Goal: Transaction & Acquisition: Purchase product/service

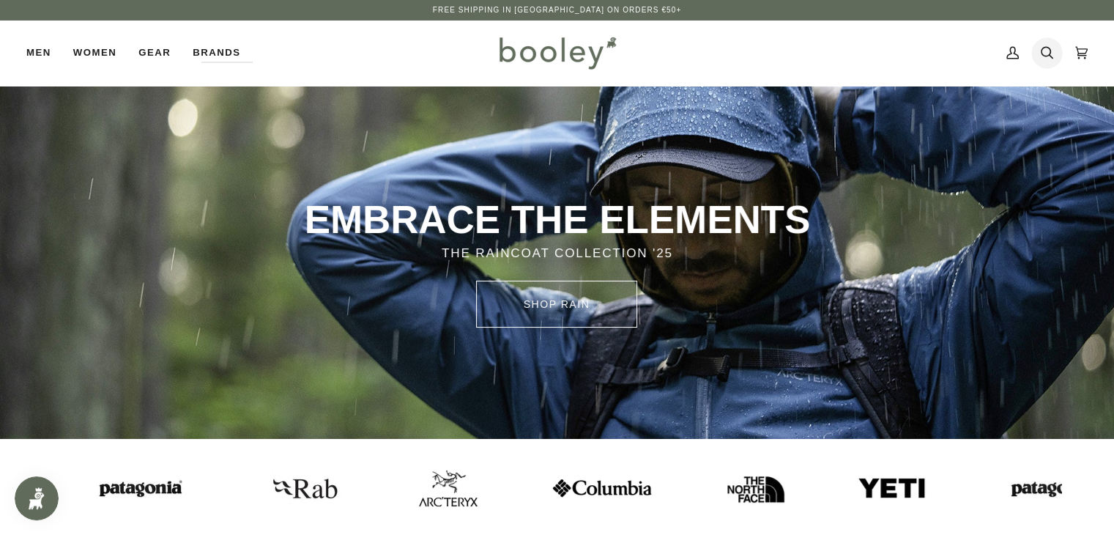
click at [1049, 48] on icon at bounding box center [1046, 53] width 12 height 12
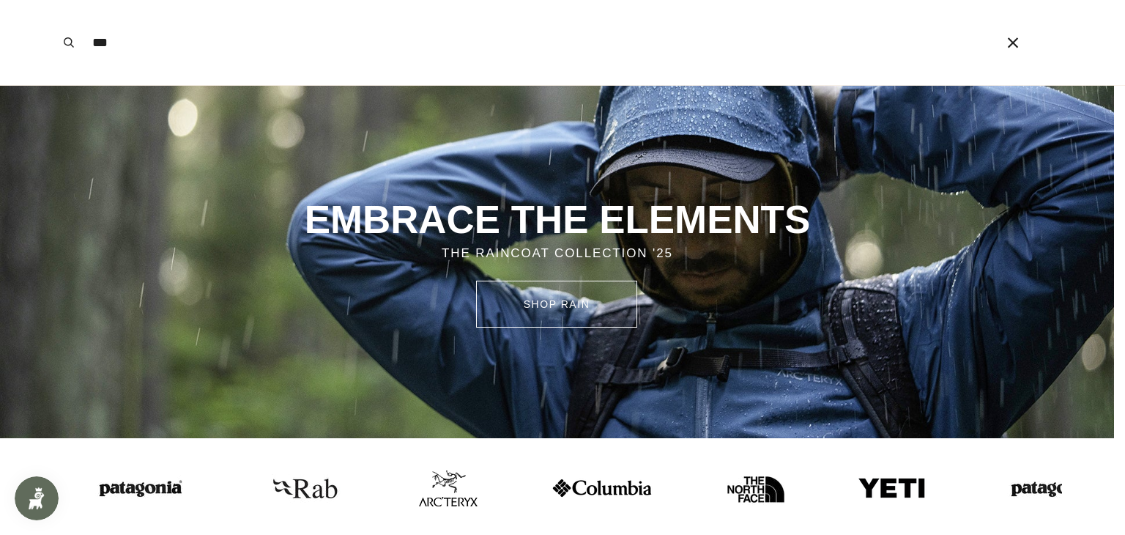
type input "***"
click at [53, 0] on button "Search" at bounding box center [69, 42] width 32 height 85
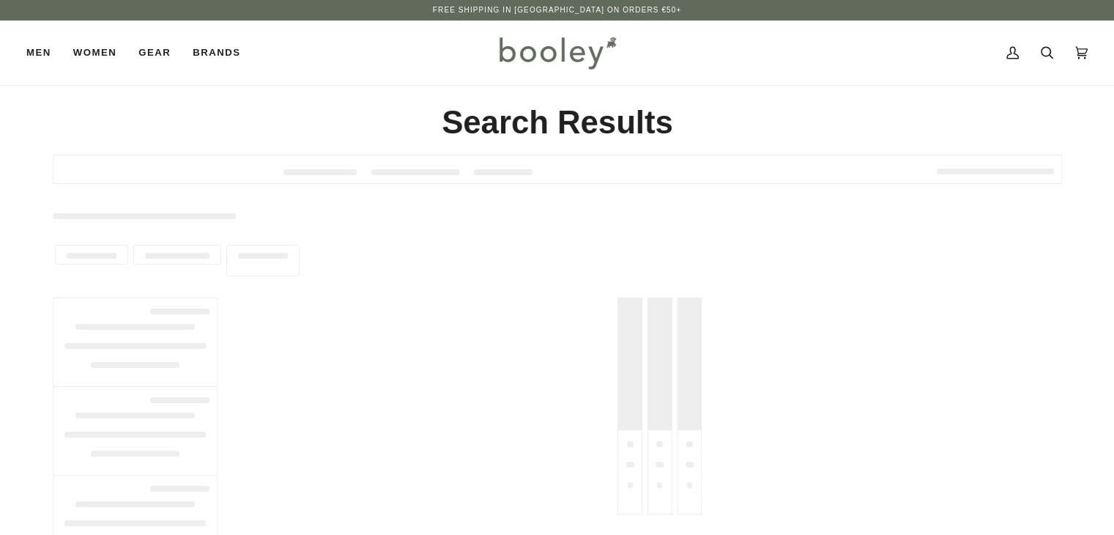
type input "***"
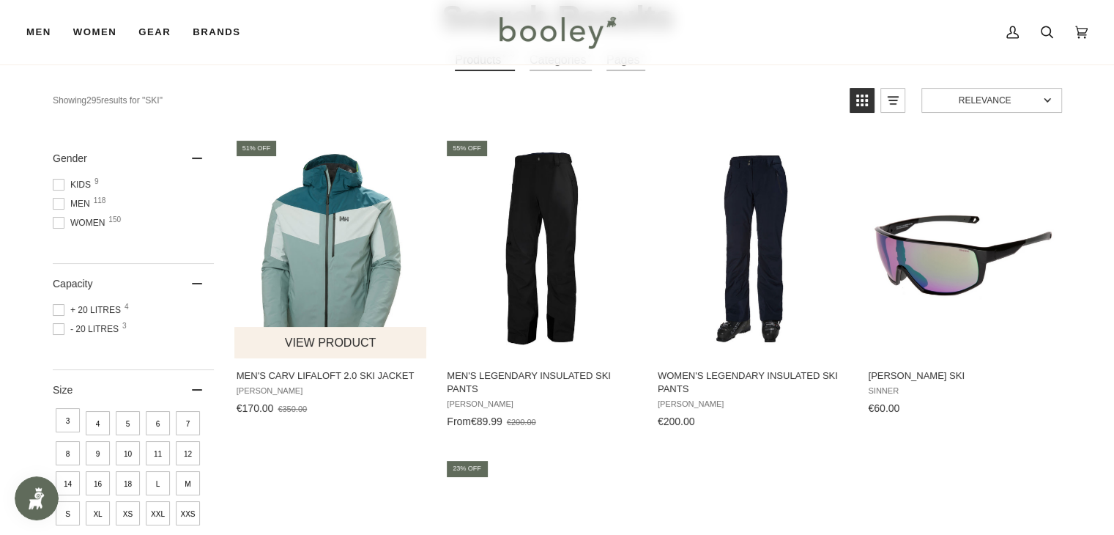
scroll to position [105, 0]
click at [376, 251] on img "Men's Carv LifaLoft 2.0 Ski Jacket" at bounding box center [331, 247] width 194 height 194
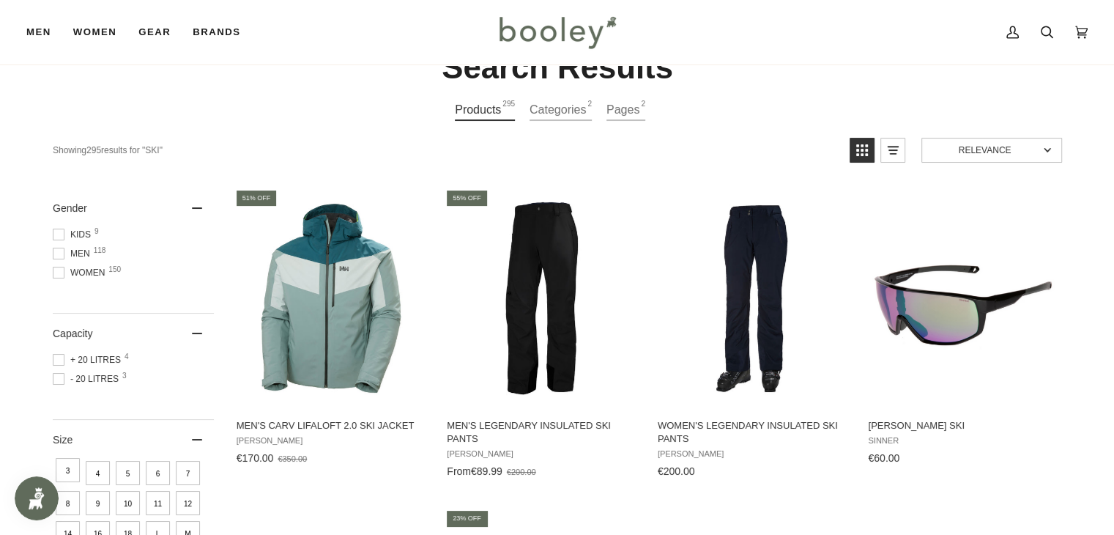
scroll to position [52, 0]
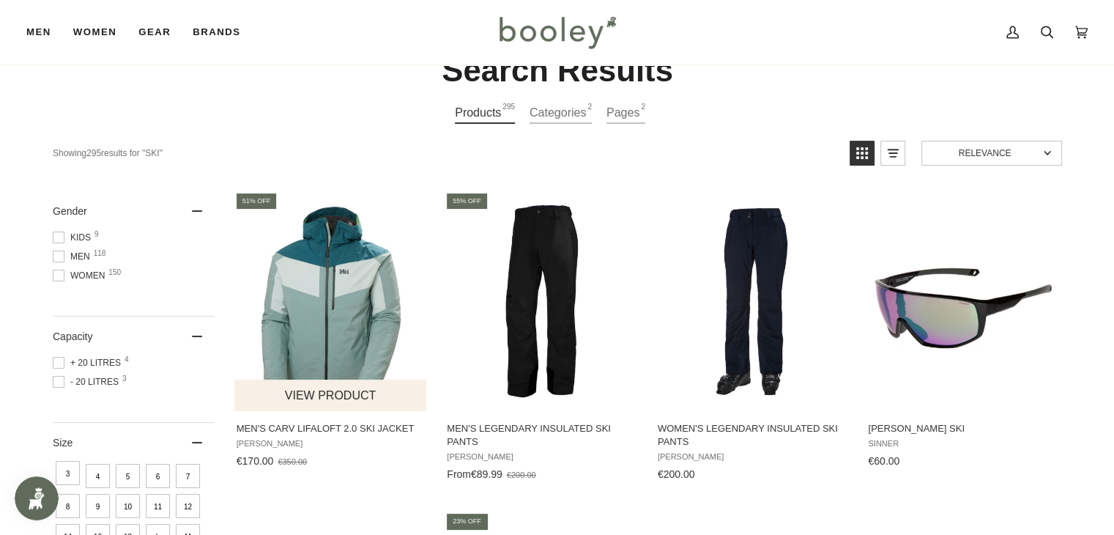
click at [309, 305] on img "Men's Carv LifaLoft 2.0 Ski Jacket" at bounding box center [331, 301] width 194 height 194
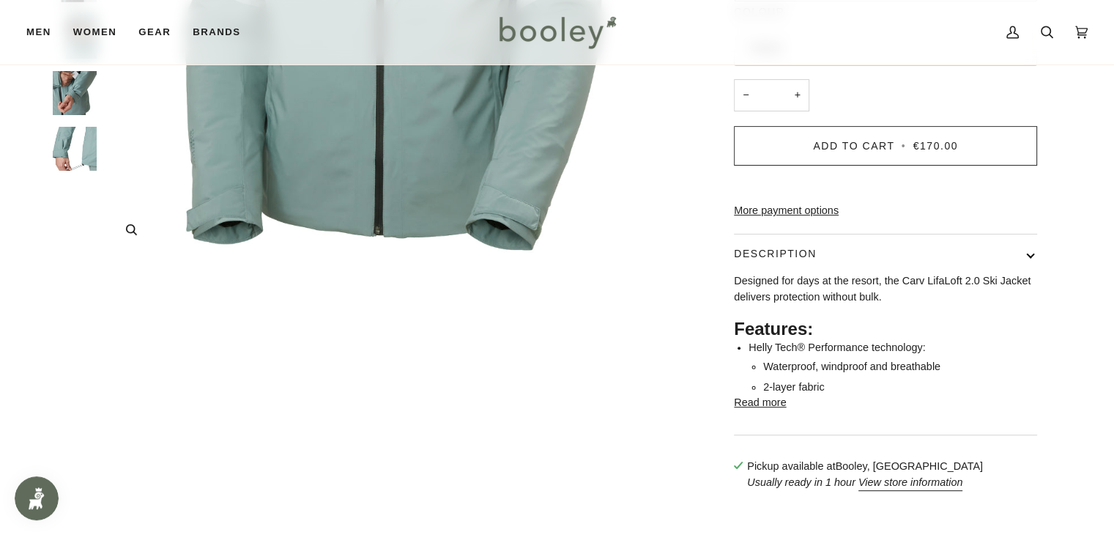
scroll to position [47, 0]
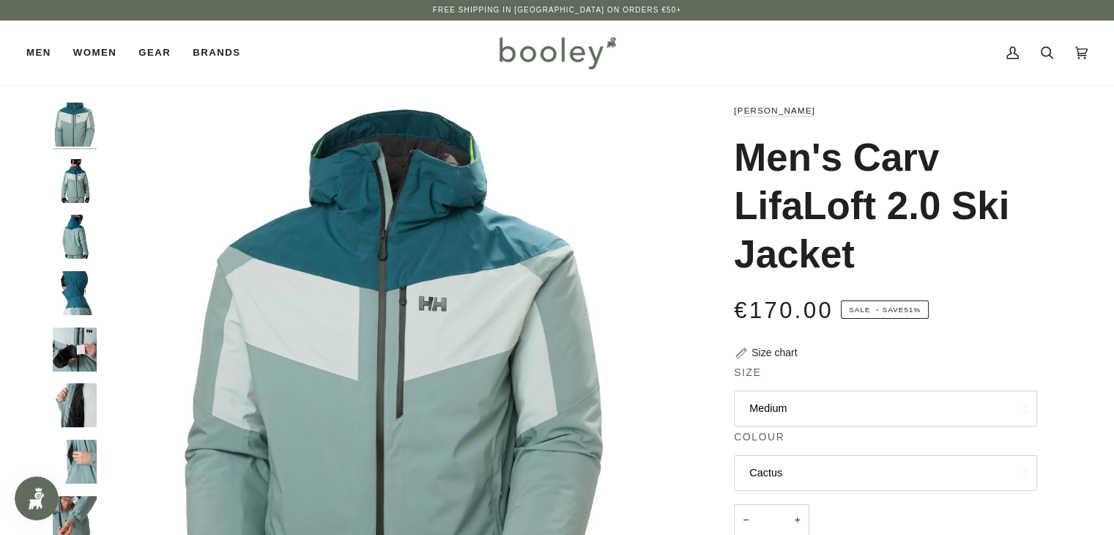
drag, startPoint x: 666, startPoint y: 116, endPoint x: 644, endPoint y: 120, distance: 22.3
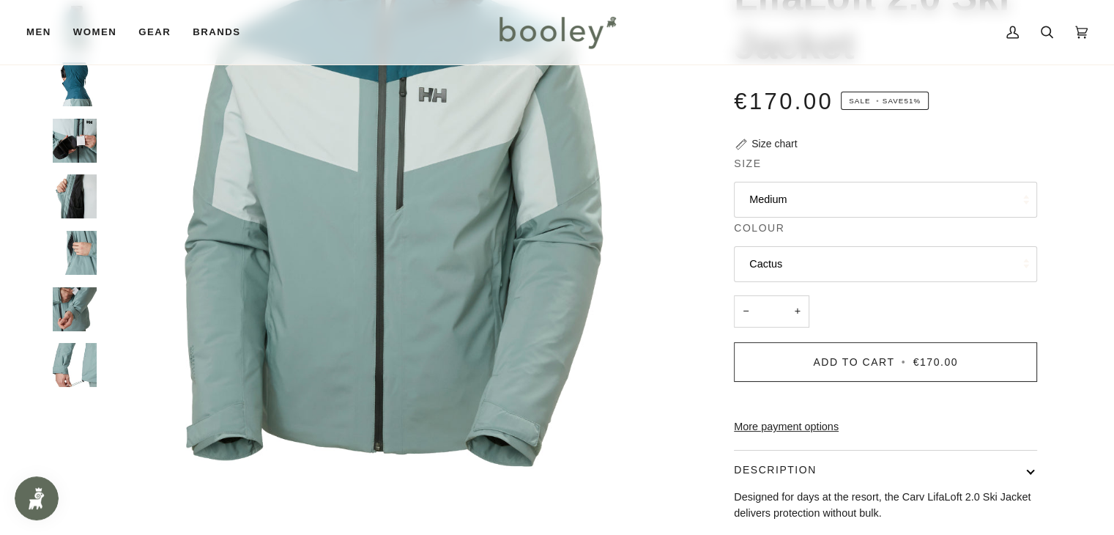
scroll to position [211, 0]
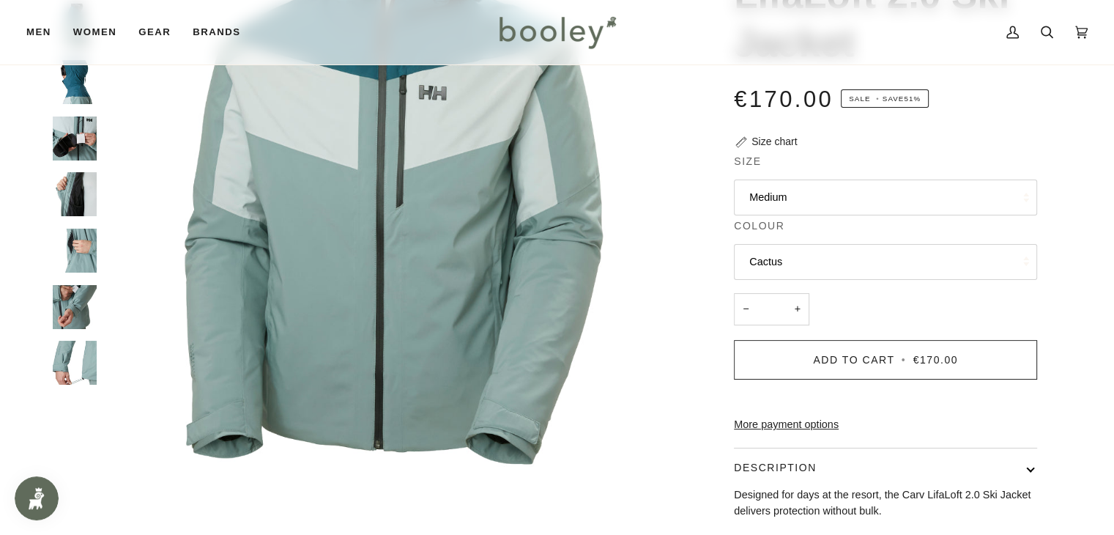
click at [798, 262] on button "Cactus" at bounding box center [885, 262] width 303 height 36
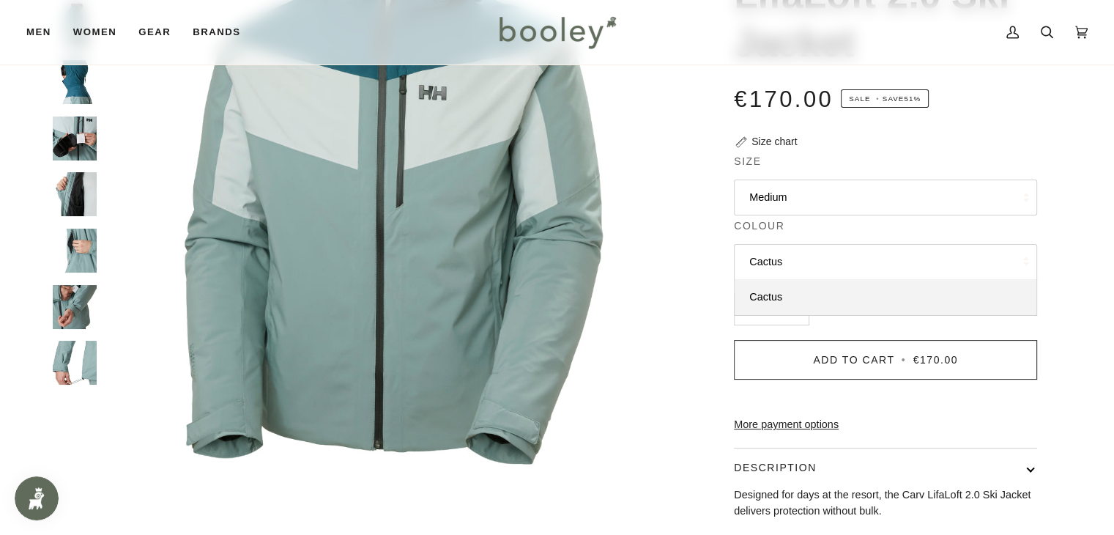
click at [798, 262] on button "Cactus" at bounding box center [885, 262] width 303 height 36
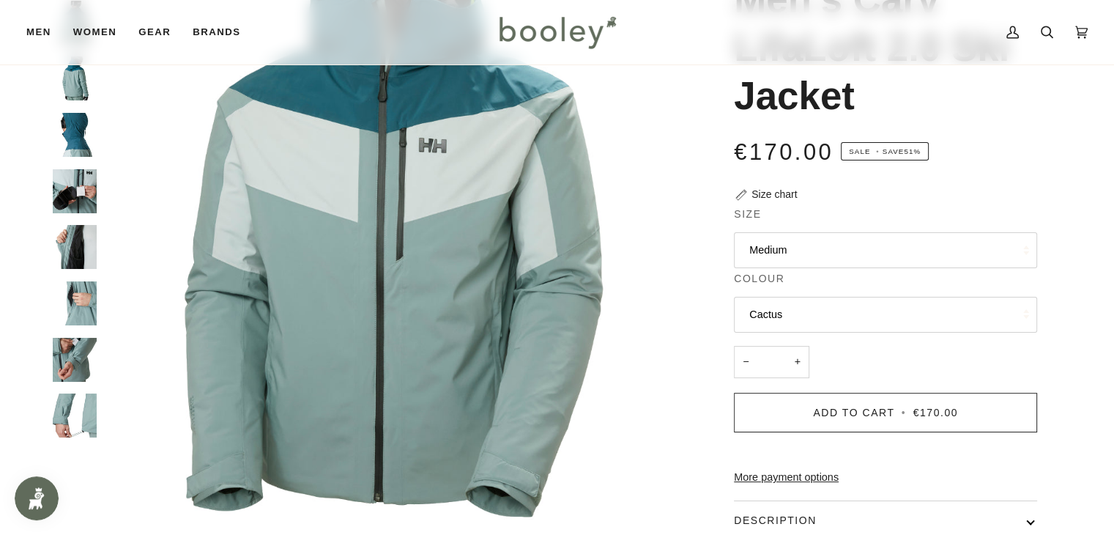
scroll to position [102, 0]
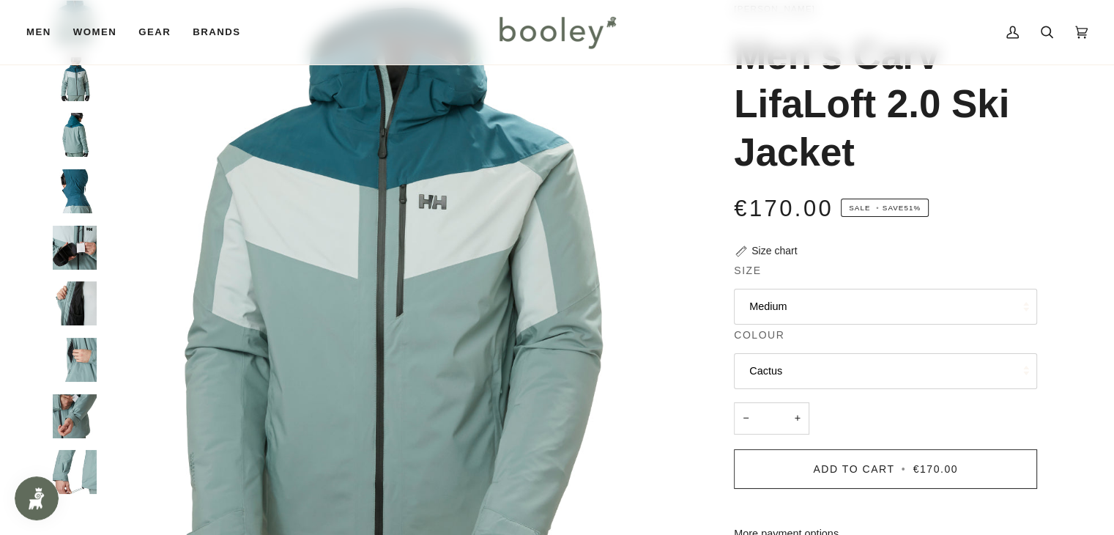
click at [91, 206] on img "Helly Hansen Men's Carv LifaLoft 2.0 Ski Jacket - Booley Galway" at bounding box center [75, 191] width 44 height 44
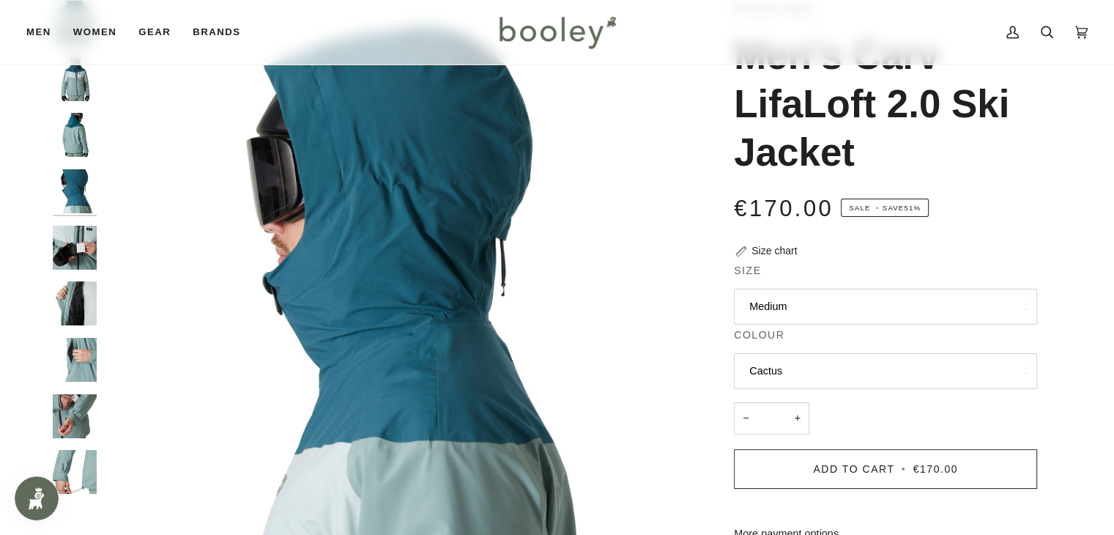
click at [67, 257] on img "Helly Hansen Men's Carv LifaLoft 2.0 Ski Jacket - Booley Galway" at bounding box center [75, 248] width 44 height 44
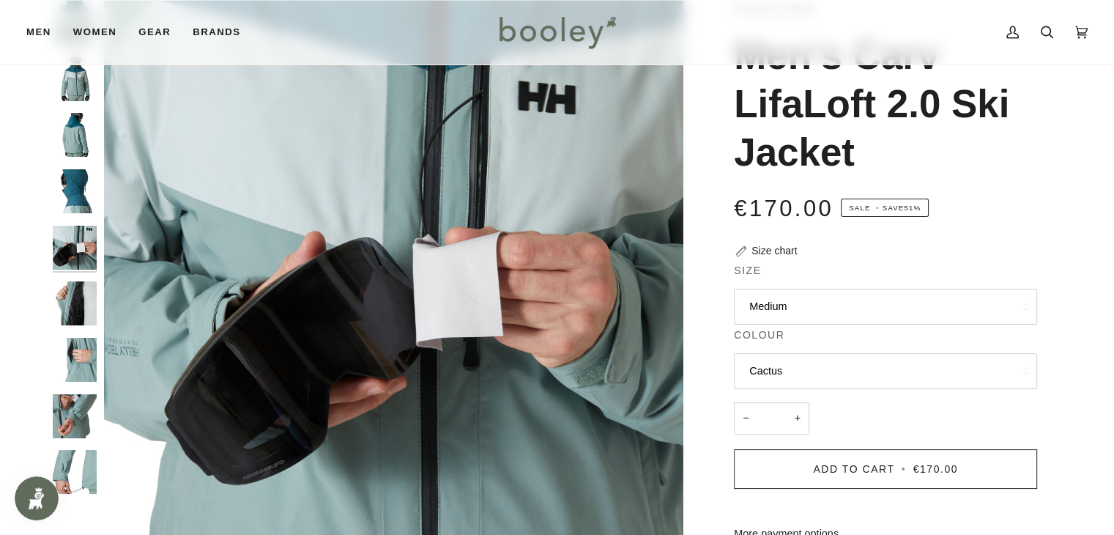
click at [62, 319] on img "Helly Hansen Men's Carv LifaLoft 2.0 Ski Jacket - Booley Galway" at bounding box center [75, 303] width 44 height 44
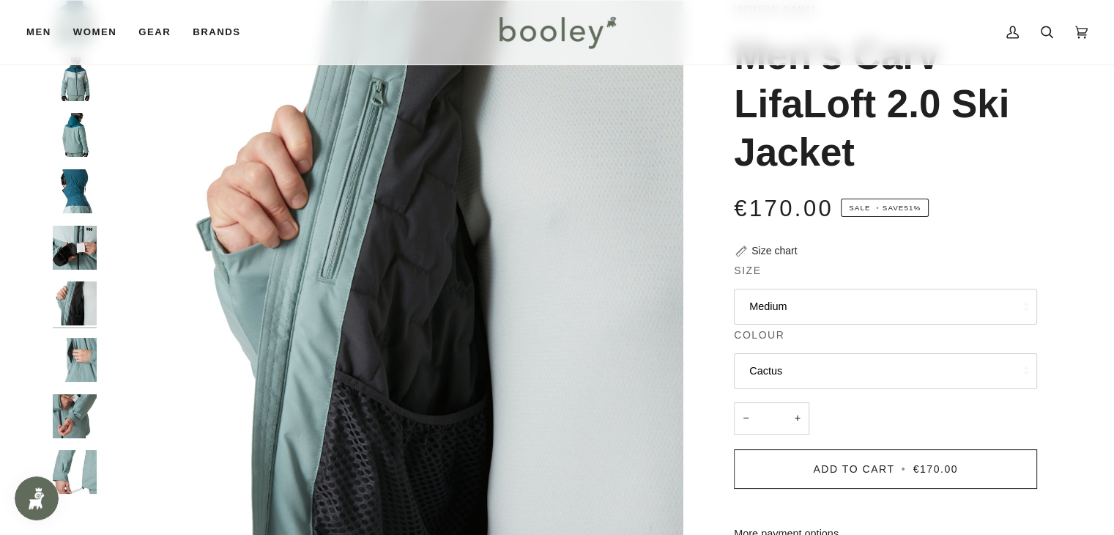
click at [79, 413] on img "Helly Hansen Men's Carv LifaLoft 2.0 Ski Jacket - Booley Galway" at bounding box center [75, 416] width 44 height 44
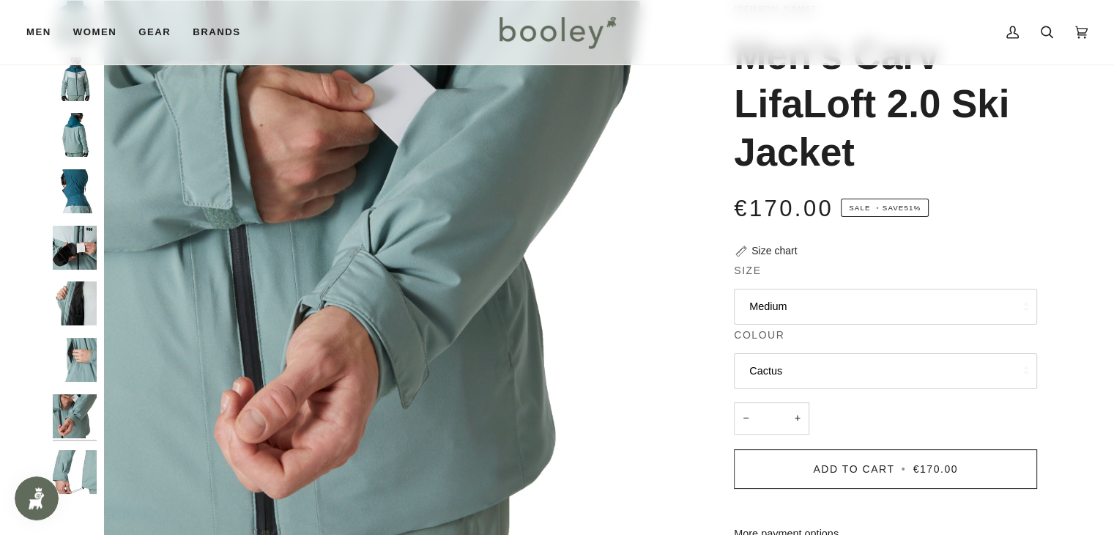
click at [67, 442] on div at bounding box center [78, 253] width 51 height 505
click at [76, 463] on img "Helly Hansen Men's Carv LifaLoft 2.0 Ski Jacket - Booley Galway" at bounding box center [75, 472] width 44 height 44
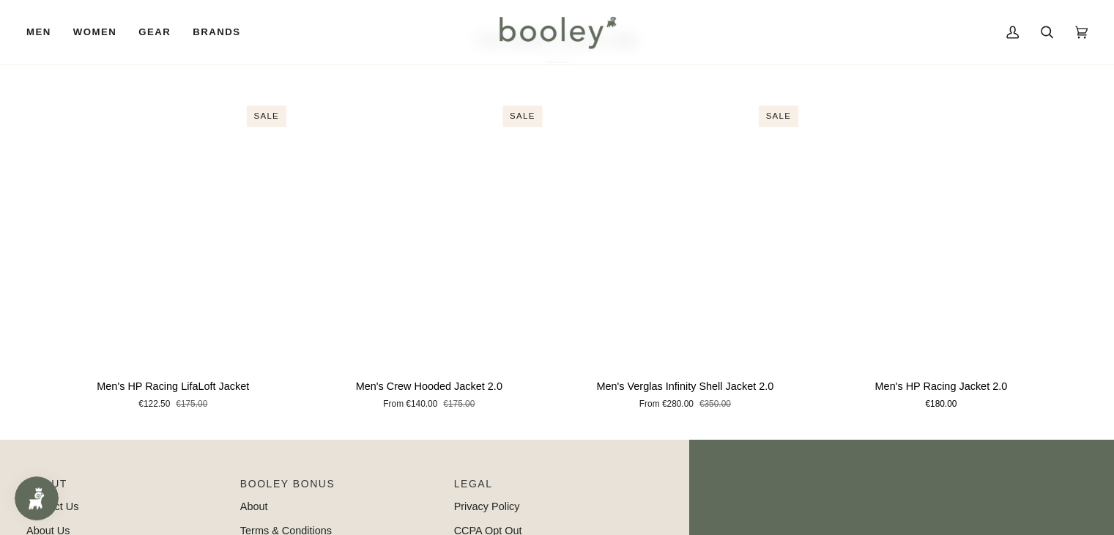
scroll to position [962, 0]
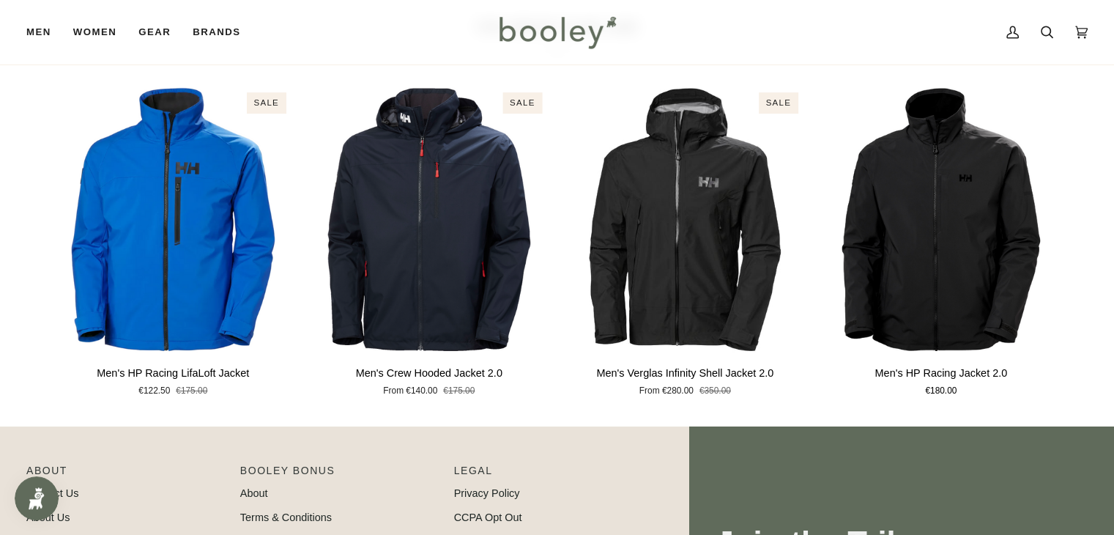
click at [1095, 369] on div "You might also like Related products Recently viewed See all See all 1 2 3 4 5 …" at bounding box center [557, 209] width 1114 height 433
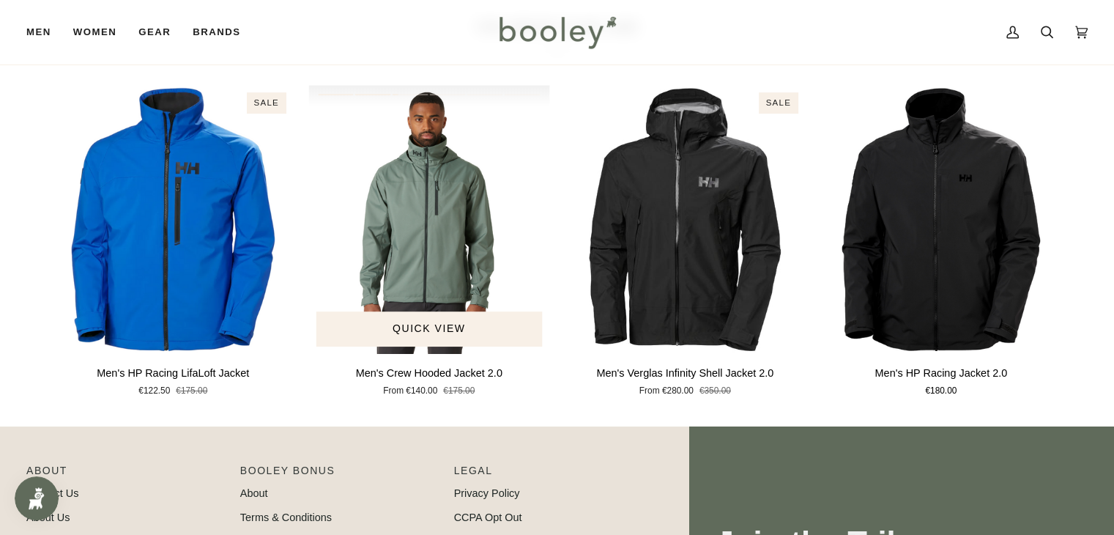
click at [455, 205] on img "Men's Crew Hooded Jacket 2.0" at bounding box center [429, 219] width 242 height 268
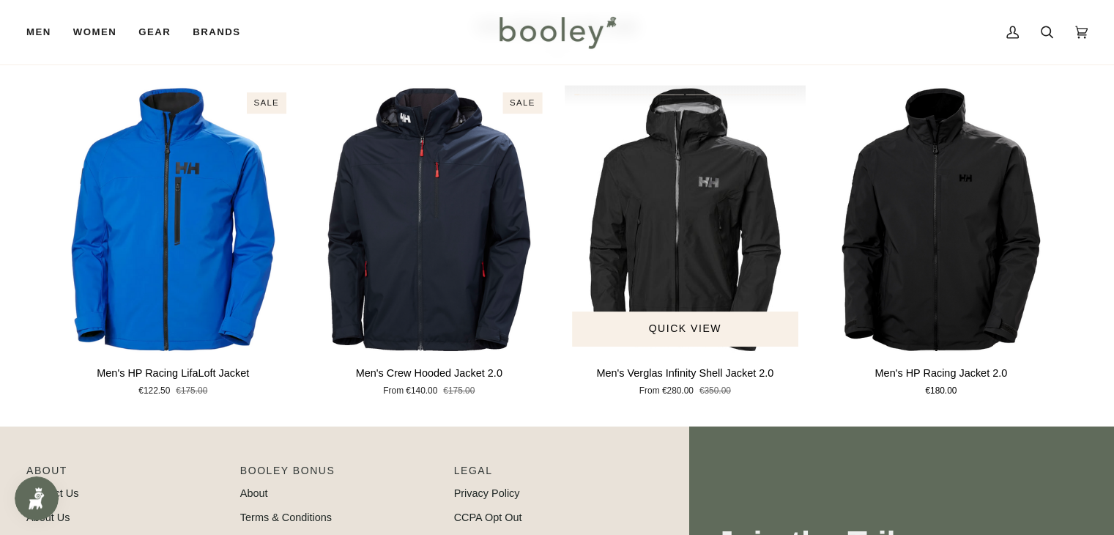
click at [658, 228] on img "Men's Verglas Infinity Shell Jacket 2.0" at bounding box center [686, 219] width 242 height 268
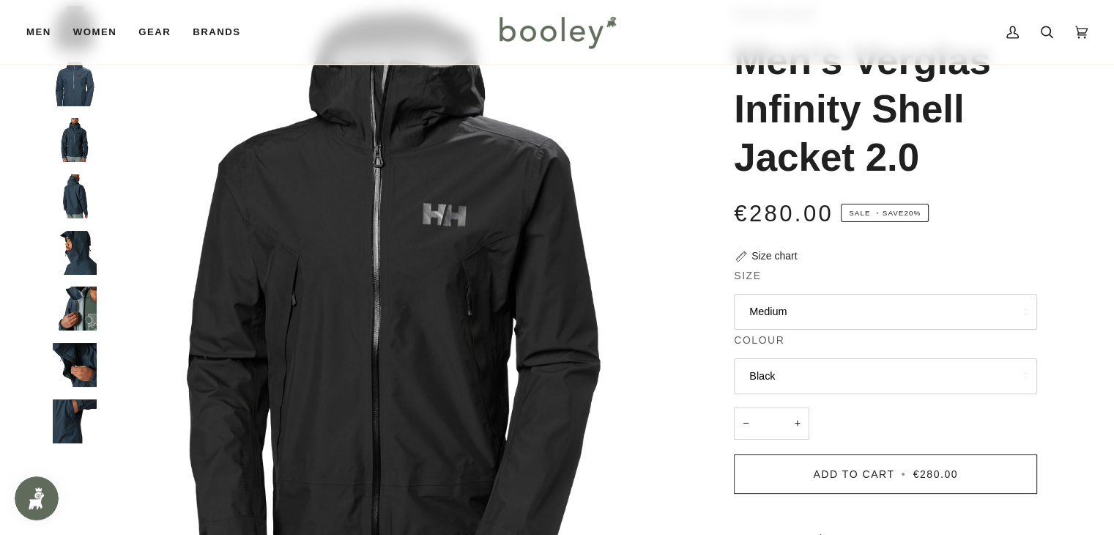
scroll to position [146, 0]
